Goal: Use online tool/utility

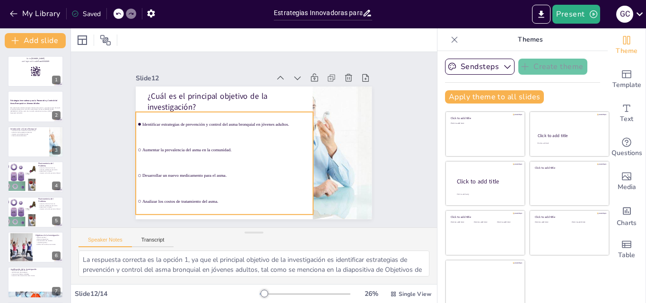
scroll to position [249, 0]
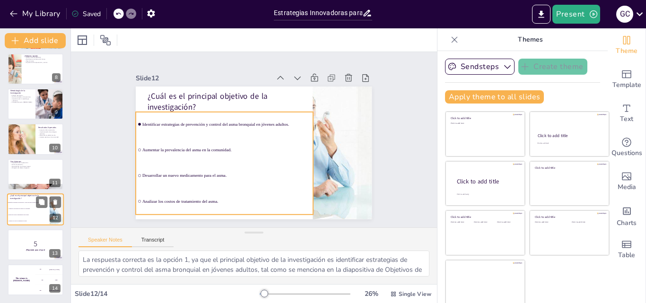
checkbox input "true"
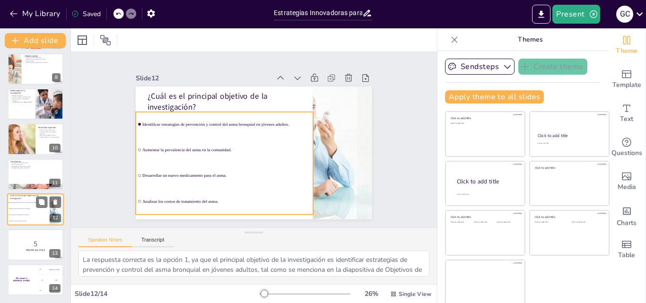
checkbox input "true"
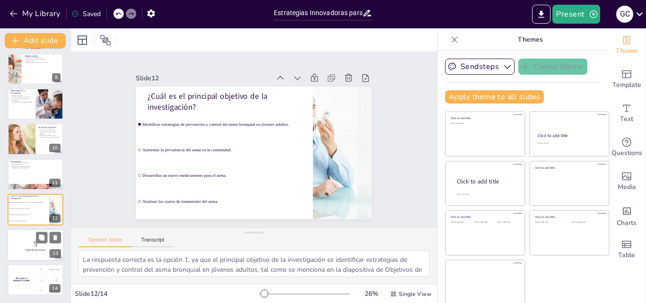
checkbox input "true"
click at [28, 246] on p "5" at bounding box center [35, 243] width 51 height 10
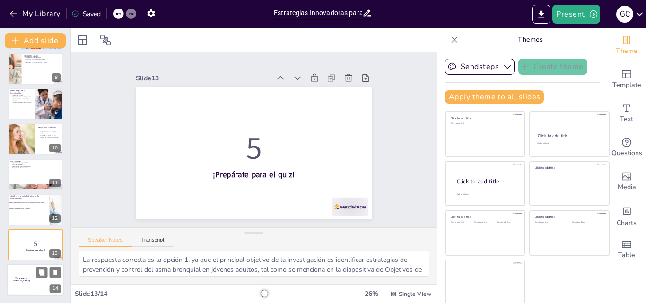
click at [28, 269] on div "The winner is [PERSON_NAME]" at bounding box center [21, 280] width 28 height 32
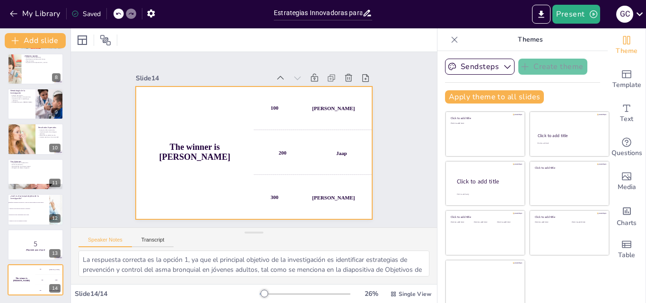
checkbox input "true"
